Goal: Task Accomplishment & Management: Manage account settings

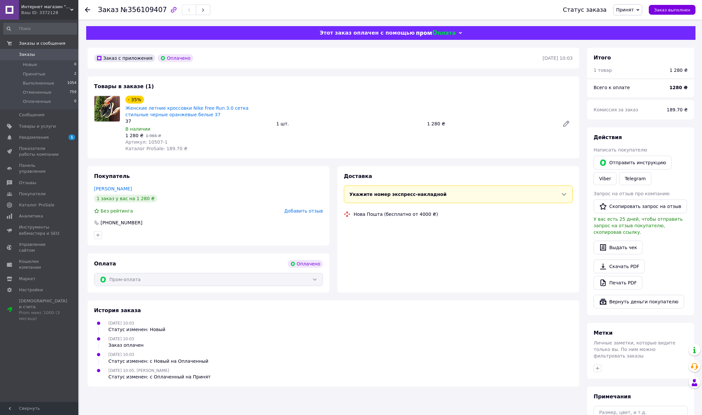
click at [229, 165] on div "Заказ с приложения Оплачено [DATE] 10:03 Товары в заказе (1) - 35% Женские летн…" at bounding box center [333, 260] width 499 height 425
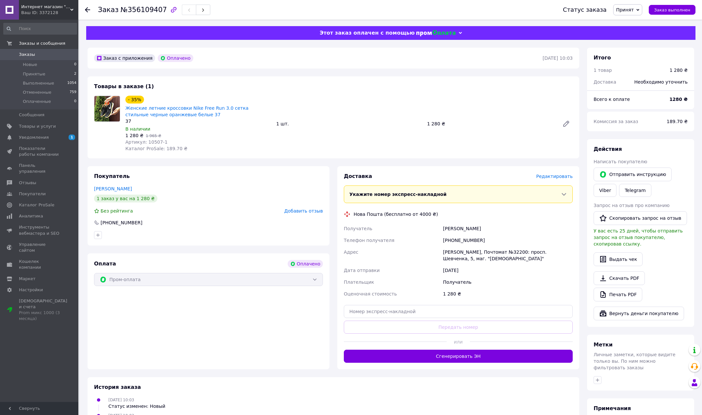
click at [146, 144] on span "Артикул: 10507-1" at bounding box center [146, 141] width 42 height 5
copy span "10507"
click at [152, 142] on span "Артикул: 10507-1" at bounding box center [146, 141] width 42 height 5
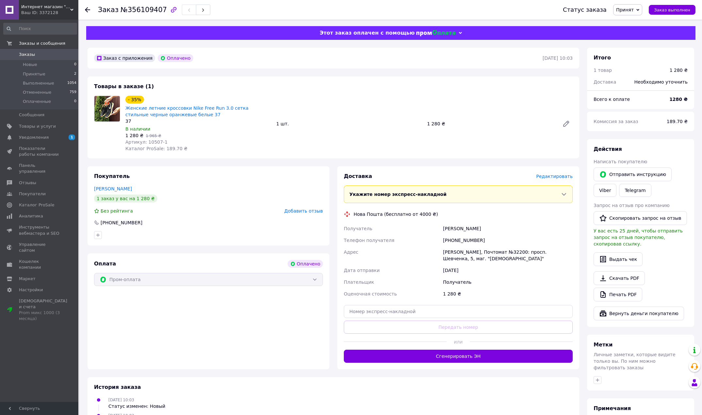
click at [261, 344] on div "Оплата Оплачено Пром-оплата" at bounding box center [208, 311] width 242 height 116
drag, startPoint x: 483, startPoint y: 240, endPoint x: 452, endPoint y: 241, distance: 31.1
click at [452, 241] on div "[PHONE_NUMBER]" at bounding box center [508, 240] width 132 height 12
copy div "0931140550"
click at [238, 374] on div "Заказ с приложения Оплачено [DATE] 10:03 Товары в заказе (1) - 35% Женские летн…" at bounding box center [333, 266] width 499 height 437
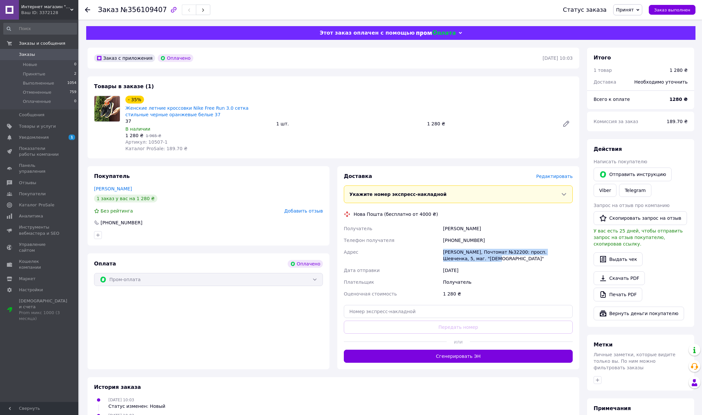
drag, startPoint x: 443, startPoint y: 253, endPoint x: 475, endPoint y: 262, distance: 32.5
click at [475, 262] on div "[PERSON_NAME], Почтомат №32200: просп. Шевченка, 5, маг. "[DEMOGRAPHIC_DATA]"" at bounding box center [508, 255] width 132 height 18
copy div "[PERSON_NAME], Почтомат №32200: просп. Шевченка, 5, маг. "[DEMOGRAPHIC_DATA]""
drag, startPoint x: 441, startPoint y: 229, endPoint x: 498, endPoint y: 231, distance: 56.9
click at [498, 231] on div "[PERSON_NAME]" at bounding box center [508, 229] width 132 height 12
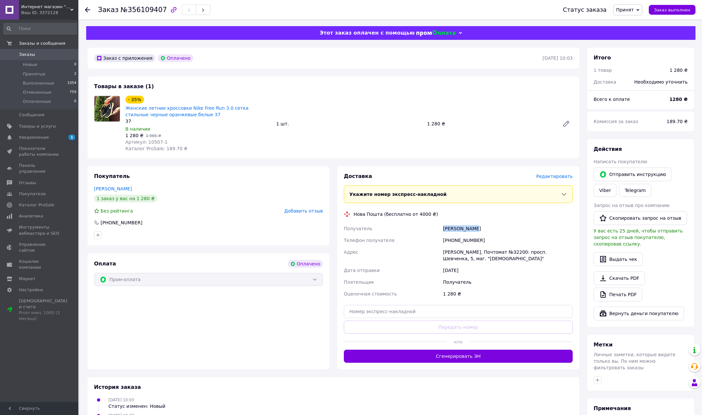
copy div "[PERSON_NAME]"
click at [237, 343] on div "Оплата Оплачено Пром-оплата" at bounding box center [208, 311] width 242 height 116
drag, startPoint x: 457, startPoint y: 252, endPoint x: 483, endPoint y: 260, distance: 27.2
click at [483, 260] on div "[PERSON_NAME], Почтомат №32200: просп. Шевченка, 5, маг. "[DEMOGRAPHIC_DATA]"" at bounding box center [508, 255] width 132 height 18
copy div "[PERSON_NAME], Почтомат №32200: просп. Шевченка, 5, маг. "[DEMOGRAPHIC_DATA]""
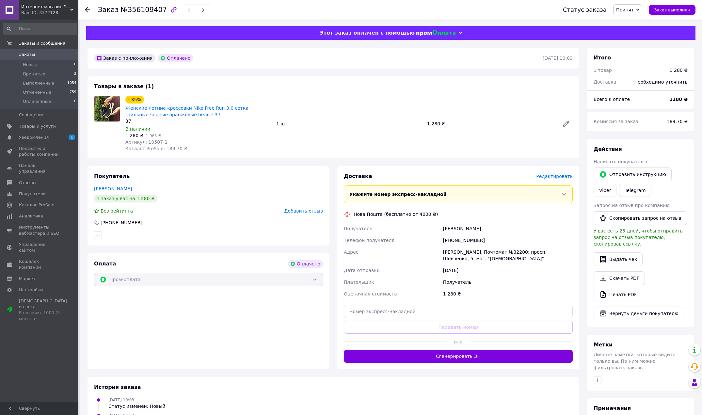
click at [148, 335] on div "Оплата Оплачено Пром-оплата" at bounding box center [208, 311] width 242 height 116
click at [86, 9] on use at bounding box center [87, 9] width 5 height 5
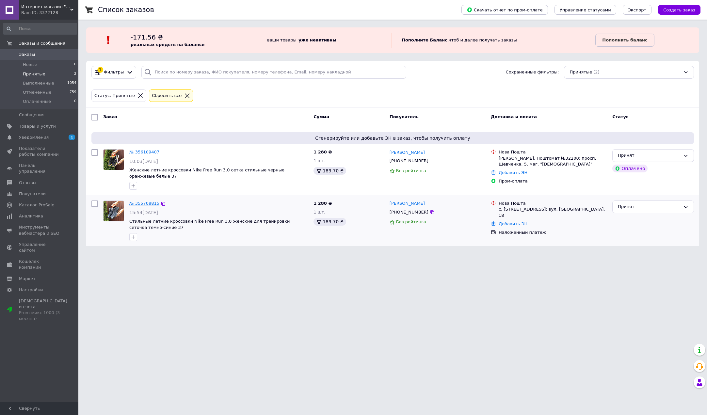
click at [148, 200] on div "№ 355708815" at bounding box center [144, 204] width 31 height 8
click at [147, 201] on link "№ 355708815" at bounding box center [144, 203] width 30 height 5
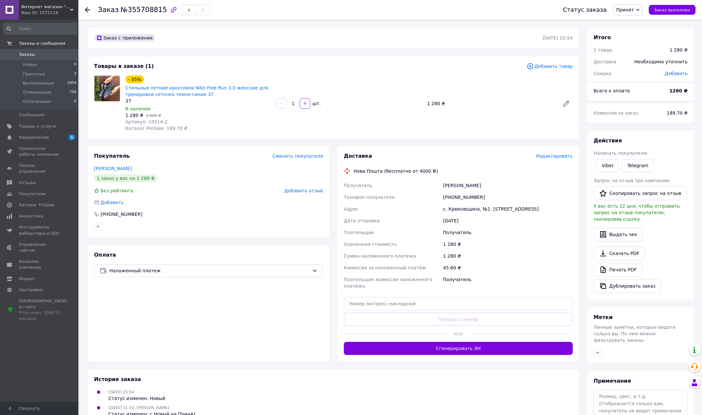
click at [333, 168] on div "Покупатель Сменить покупателя [PERSON_NAME] 1 заказ у вас на 1 280 ₴ Без рейтин…" at bounding box center [209, 253] width 250 height 215
click at [85, 12] on div "Заказ №355708815 Статус заказа Принят Выполнен Отменен Оплаченный Заказ выполнен" at bounding box center [390, 10] width 624 height 20
click at [87, 13] on div at bounding box center [87, 10] width 5 height 7
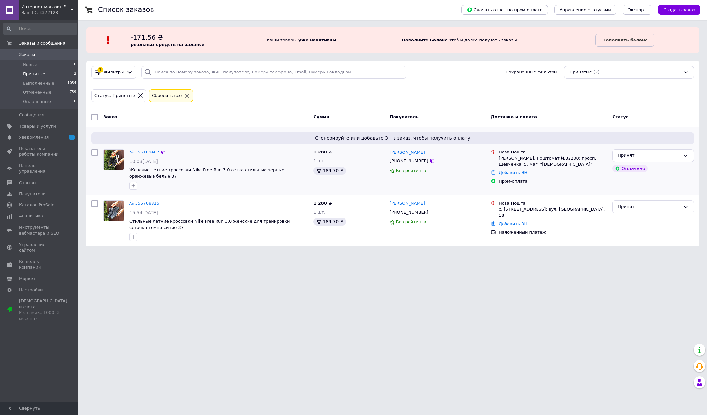
click at [142, 148] on div "№ 356109407 10:03[DATE] Женские летние кроссовки Nike Free Run 3.0 сетка стильн…" at bounding box center [219, 170] width 184 height 46
click at [143, 152] on link "№ 356109407" at bounding box center [144, 152] width 30 height 5
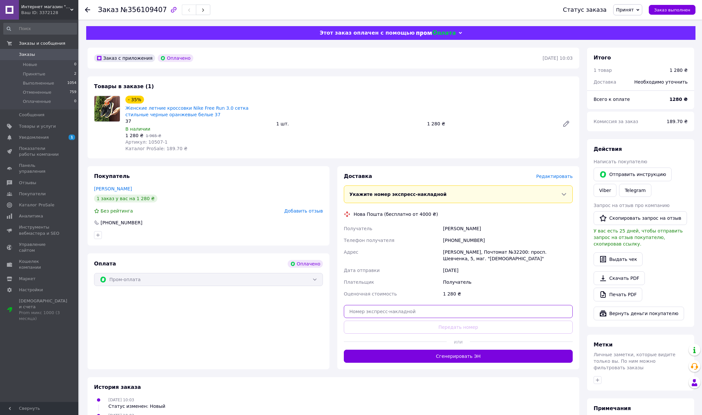
click at [446, 310] on input "text" at bounding box center [458, 311] width 229 height 13
paste input "20451225295924"
type input "20451225295924"
click at [420, 325] on button "Передать номер" at bounding box center [458, 327] width 229 height 13
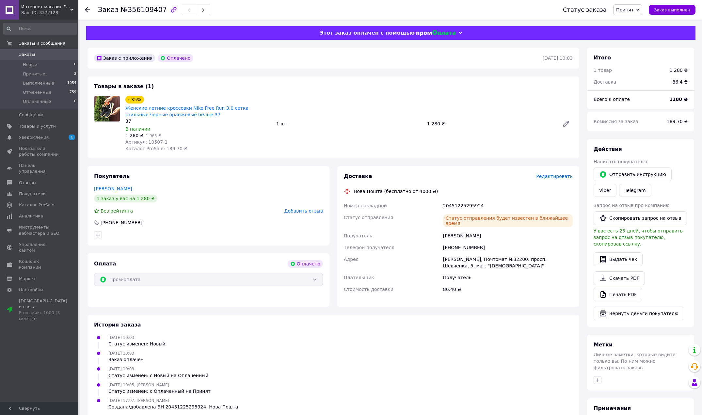
click at [85, 9] on div "Заказ №356109407 Статус заказа Принят Выполнен Отменен Оплаченный Заказ выполнен" at bounding box center [390, 10] width 624 height 20
click at [88, 11] on icon at bounding box center [87, 9] width 5 height 5
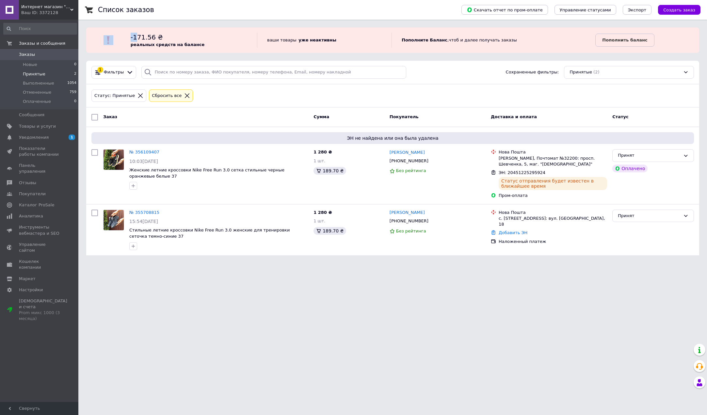
drag, startPoint x: 135, startPoint y: 38, endPoint x: 144, endPoint y: 38, distance: 8.5
click at [144, 38] on div "-171.56 ₴ реальных средств на балансе ваши товары   уже неактивны Пополните Бал…" at bounding box center [392, 40] width 613 height 15
click at [144, 38] on span "-171.56 ₴" at bounding box center [147, 37] width 32 height 8
drag, startPoint x: 142, startPoint y: 37, endPoint x: 158, endPoint y: 38, distance: 15.7
click at [158, 38] on span "-171.56 ₴" at bounding box center [147, 37] width 32 height 8
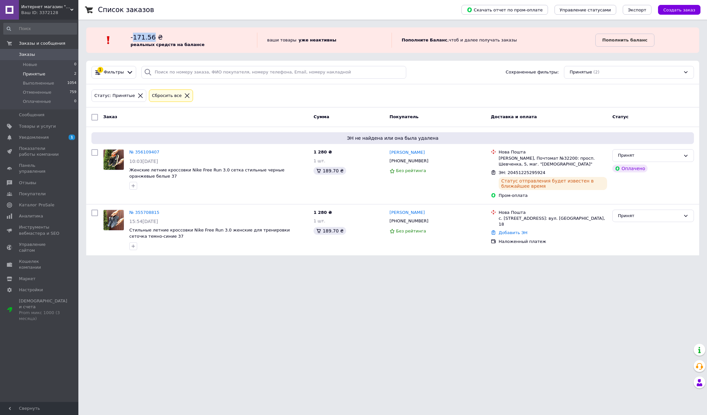
copy span "171.56"
click at [42, 259] on span "Кошелек компании" at bounding box center [39, 265] width 41 height 12
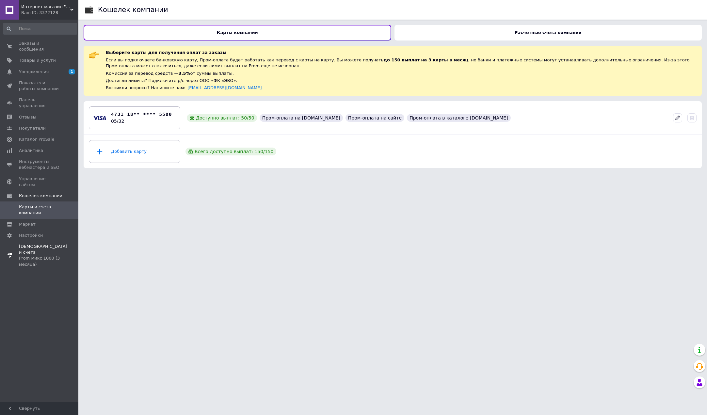
click at [34, 244] on span "Тарифы и счета Prom микс 1000 (3 месяца)" at bounding box center [43, 256] width 48 height 24
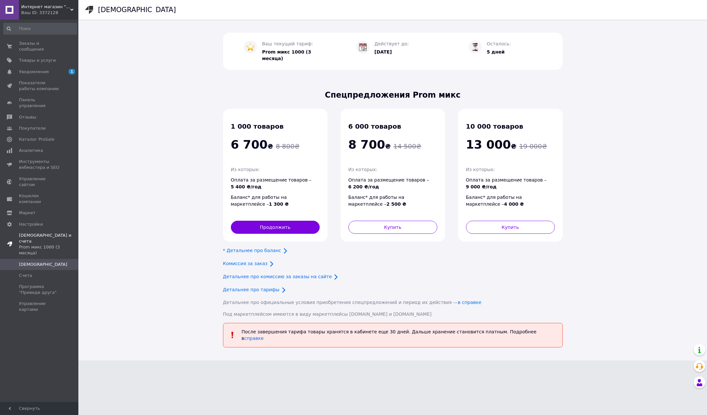
click at [27, 244] on div "Prom микс 1000 (3 месяца)" at bounding box center [48, 250] width 59 height 12
click at [26, 221] on span "Настройки" at bounding box center [31, 224] width 24 height 6
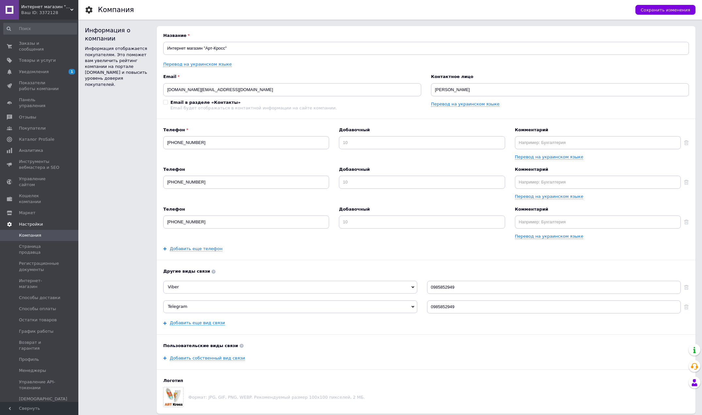
click at [26, 221] on span "Настройки" at bounding box center [31, 224] width 24 height 6
click at [31, 244] on div "Prom микс 1000 (3 месяца)" at bounding box center [43, 250] width 48 height 12
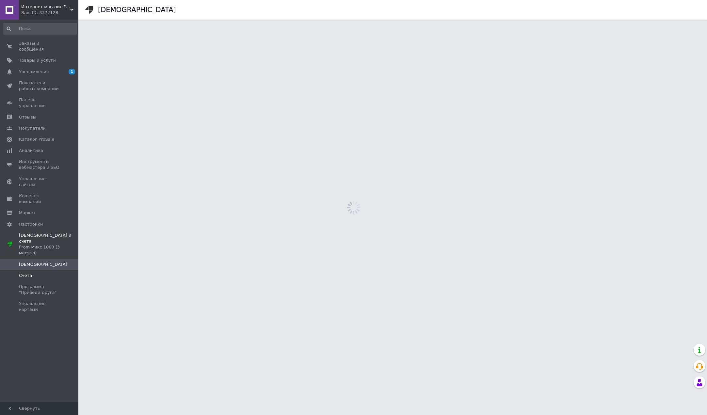
click at [33, 270] on link "Счета" at bounding box center [40, 275] width 80 height 11
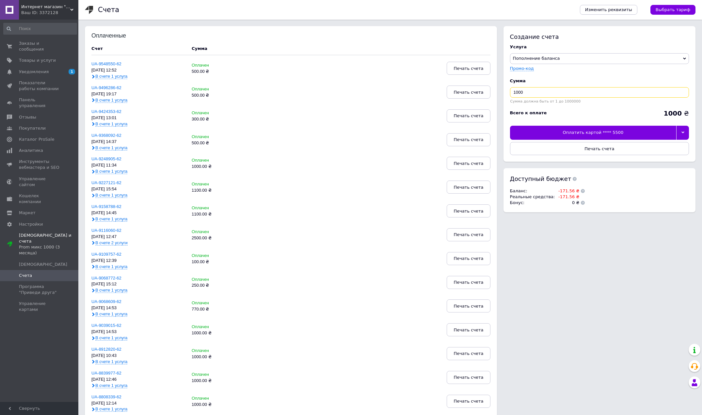
click at [537, 91] on input "1000" at bounding box center [599, 92] width 179 height 10
paste input "171.56"
paste input
type input "171.56"
click at [595, 131] on div "Оплатить картой **** 5500" at bounding box center [593, 133] width 166 height 14
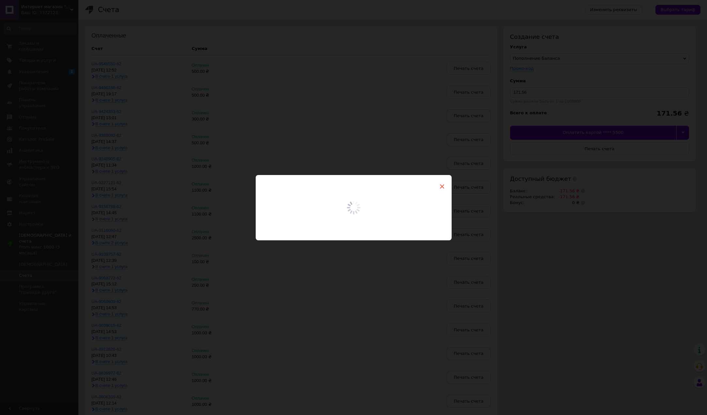
click at [441, 185] on span "×" at bounding box center [442, 186] width 6 height 11
